Goal: Navigation & Orientation: Find specific page/section

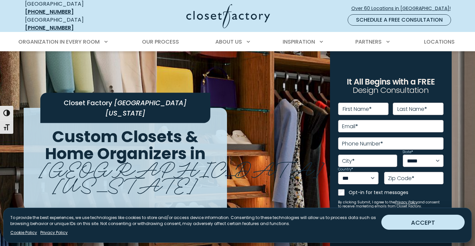
click at [428, 223] on button "ACCEPT" at bounding box center [422, 222] width 83 height 15
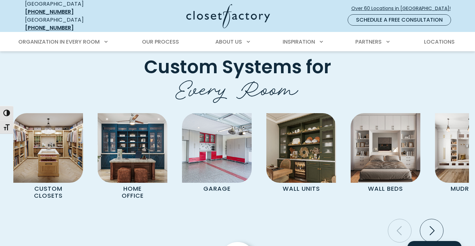
scroll to position [1766, 0]
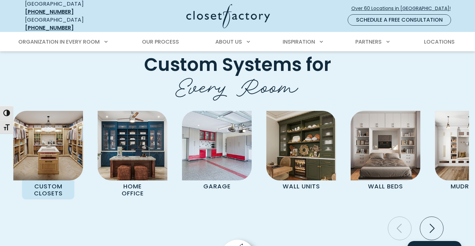
click at [48, 168] on div "Custom Closets Home Office Garage Wall Units Wall Beds Mudrooms Entertainment C…" at bounding box center [237, 173] width 463 height 125
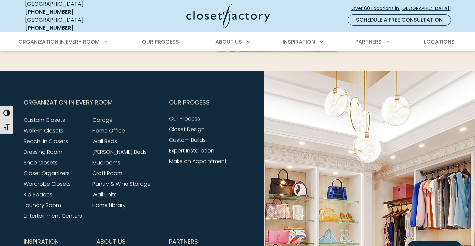
scroll to position [2152, 0]
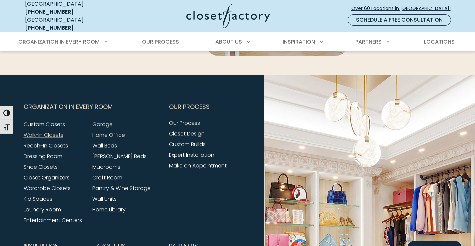
click at [48, 131] on link "Walk-In Closets" at bounding box center [44, 135] width 40 height 8
